Goal: Task Accomplishment & Management: Use online tool/utility

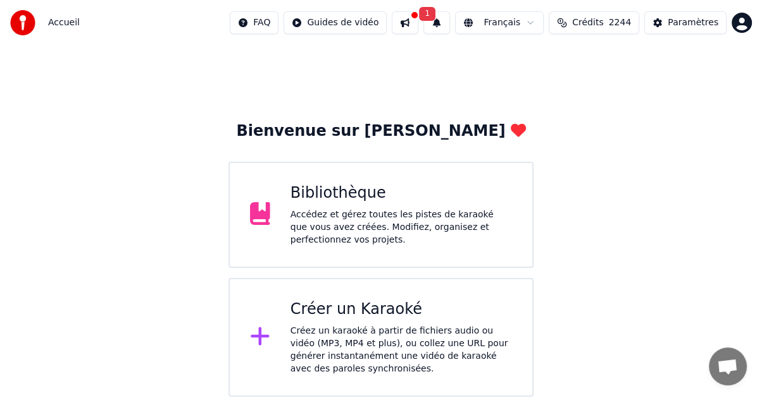
click at [400, 26] on button at bounding box center [405, 22] width 27 height 23
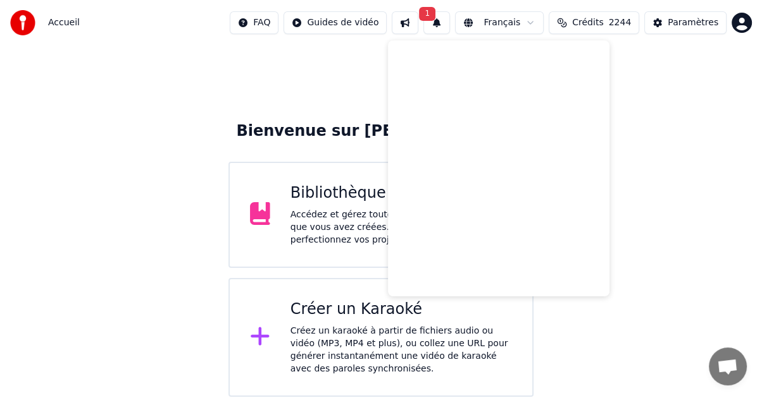
click at [371, 36] on div "Accueil FAQ Guides de vidéo 1 Français Crédits 2244 Paramètres" at bounding box center [381, 23] width 762 height 46
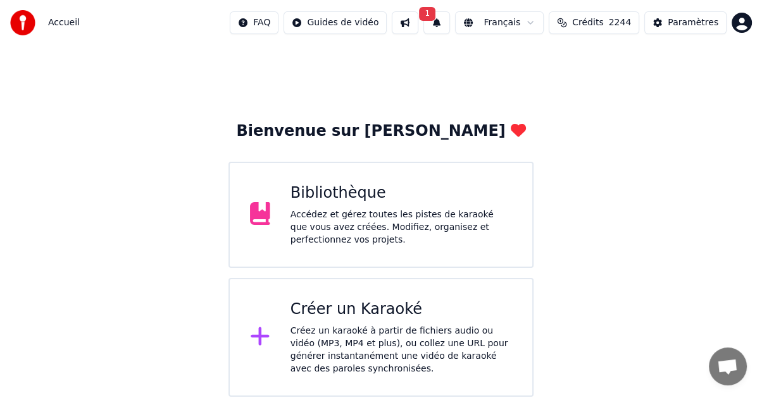
click at [435, 25] on button "1" at bounding box center [436, 22] width 27 height 23
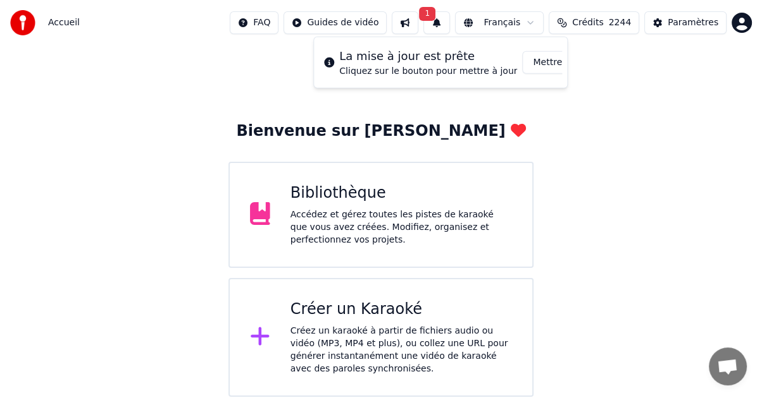
click at [536, 65] on button "Mettre à Jour" at bounding box center [561, 62] width 79 height 23
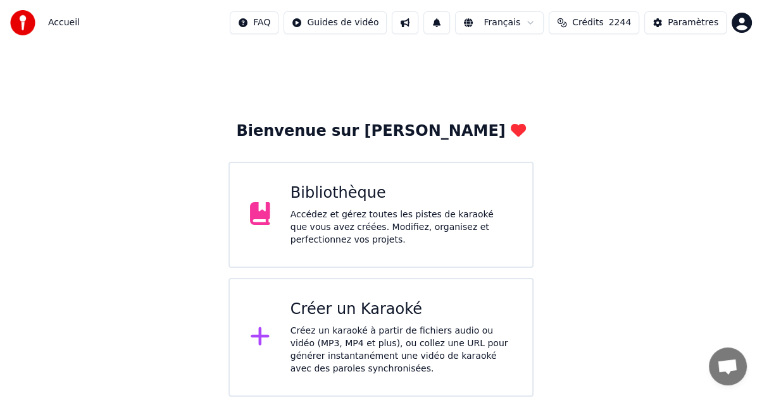
click at [254, 336] on icon at bounding box center [260, 336] width 20 height 23
